Goal: Information Seeking & Learning: Learn about a topic

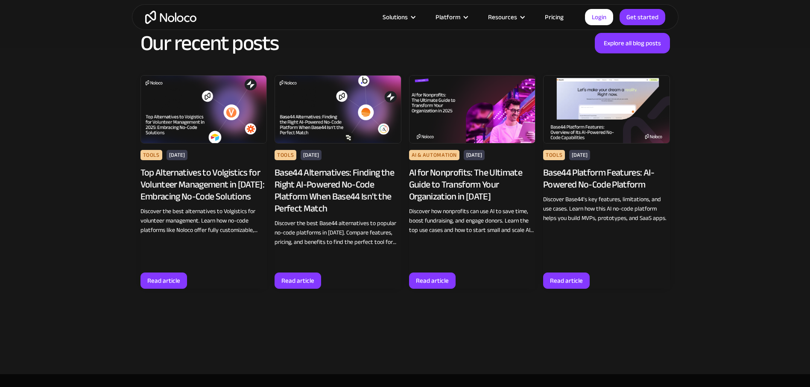
scroll to position [5627, 0]
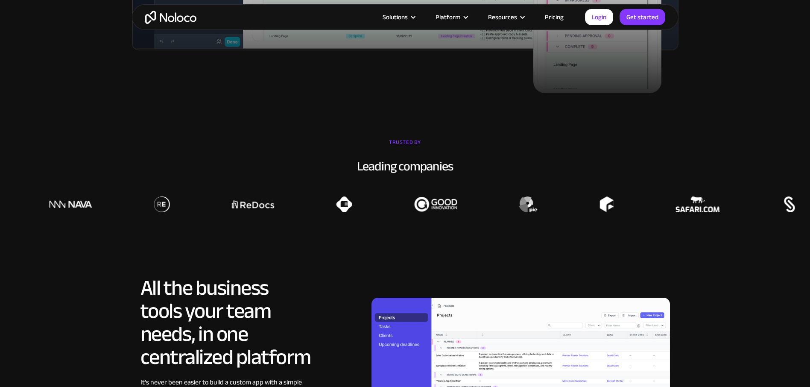
scroll to position [771, 0]
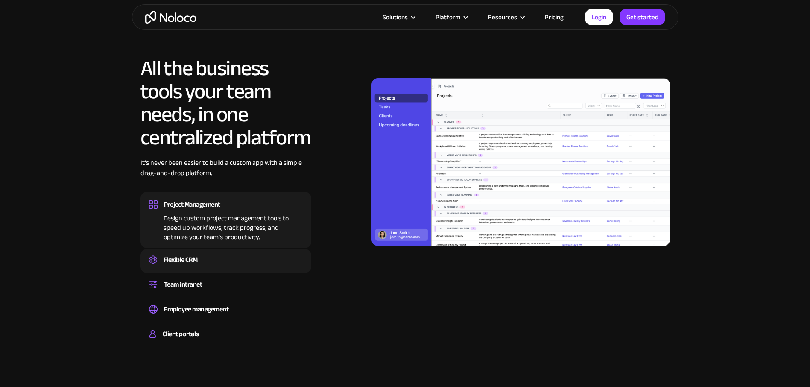
click at [217, 266] on div "Create a custom CRM that you can adapt to your business’s needs, centralize you…" at bounding box center [226, 267] width 154 height 3
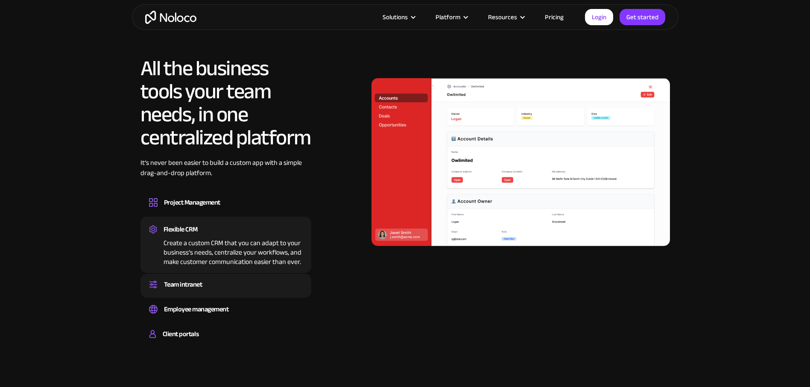
click at [202, 290] on div "Team intranet" at bounding box center [183, 284] width 38 height 13
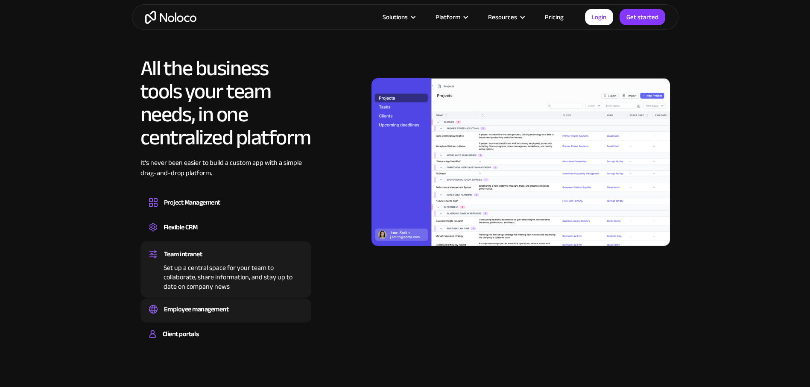
click at [217, 307] on div "Employee management" at bounding box center [196, 309] width 65 height 13
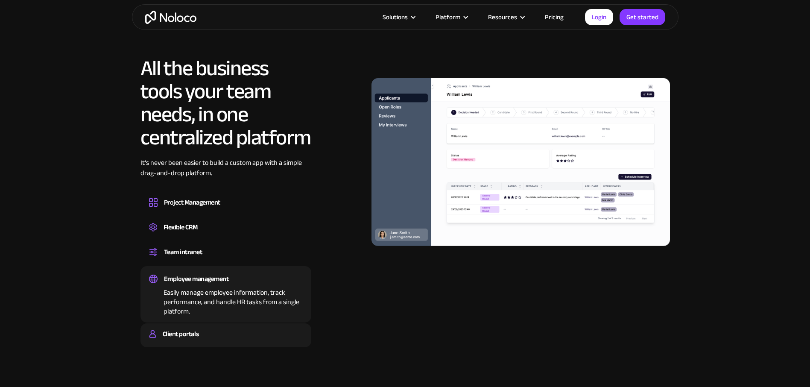
click at [250, 329] on div "Client portals" at bounding box center [226, 334] width 154 height 13
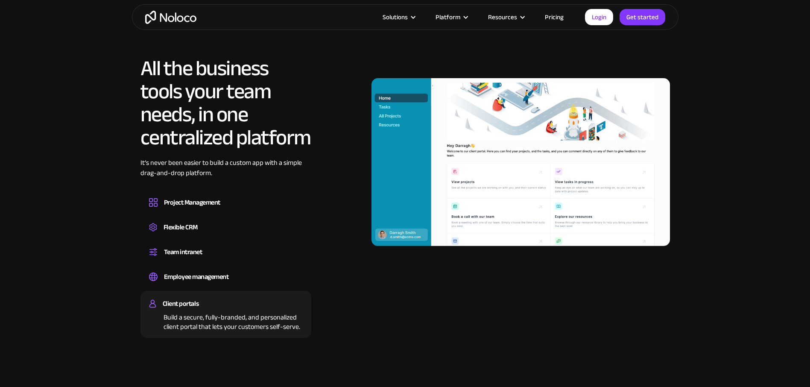
scroll to position [0, 0]
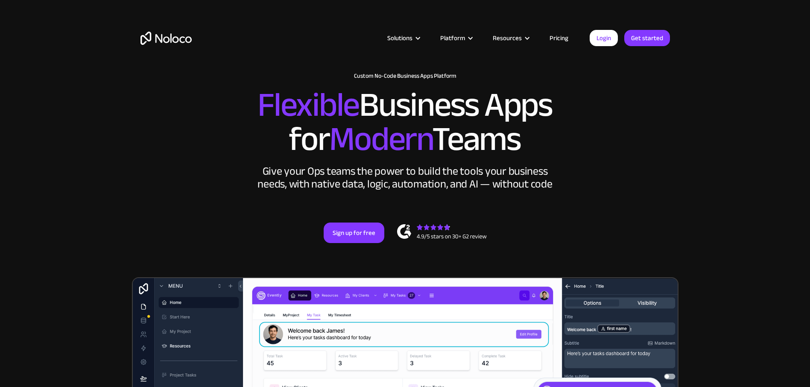
click at [545, 43] on link "Pricing" at bounding box center [559, 37] width 40 height 11
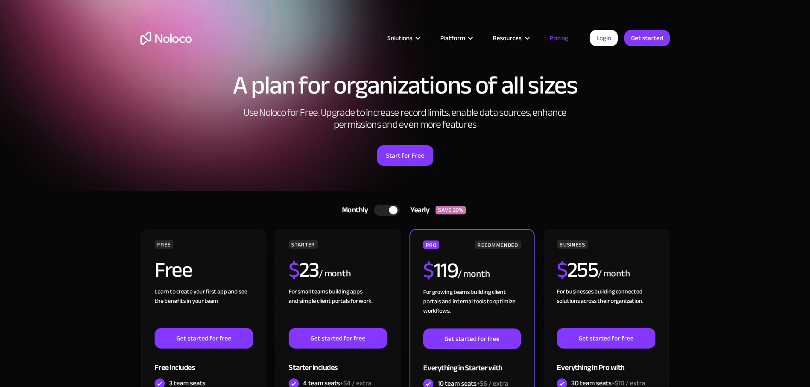
scroll to position [133, 0]
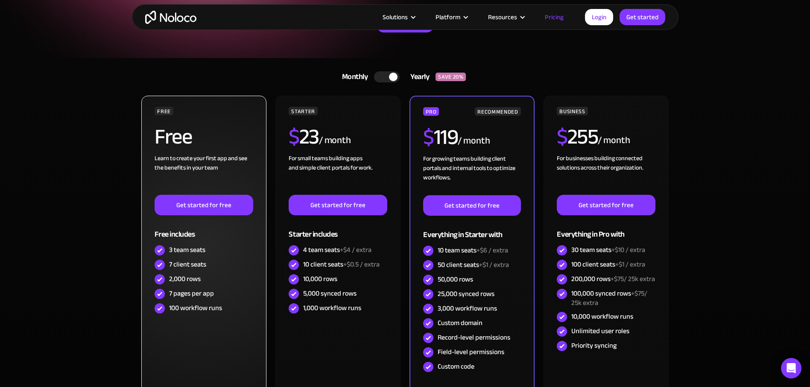
click at [190, 334] on div "FREE Free Learn to create your first app and see the benefits in your team ‍ Ge…" at bounding box center [203, 246] width 125 height 301
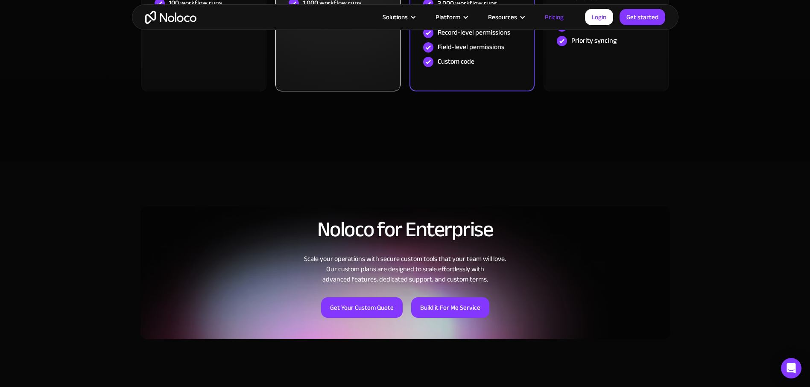
scroll to position [0, 0]
